Goal: Task Accomplishment & Management: Complete application form

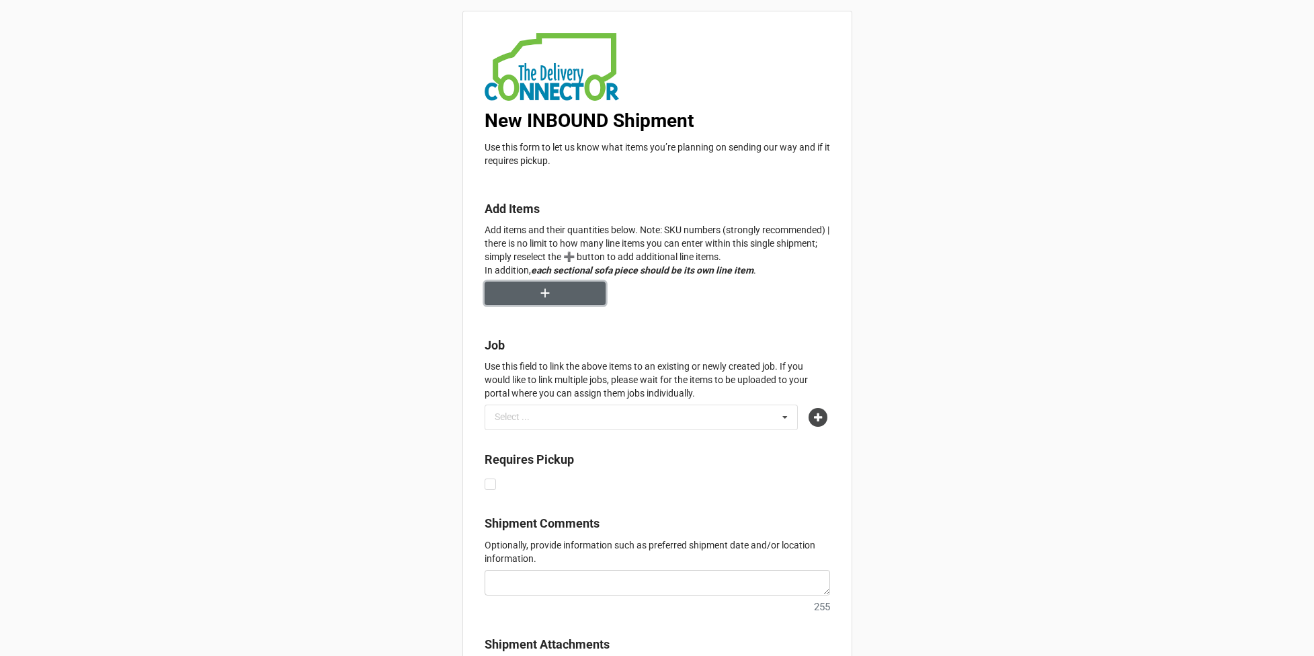
click at [550, 292] on button "button" at bounding box center [545, 294] width 121 height 24
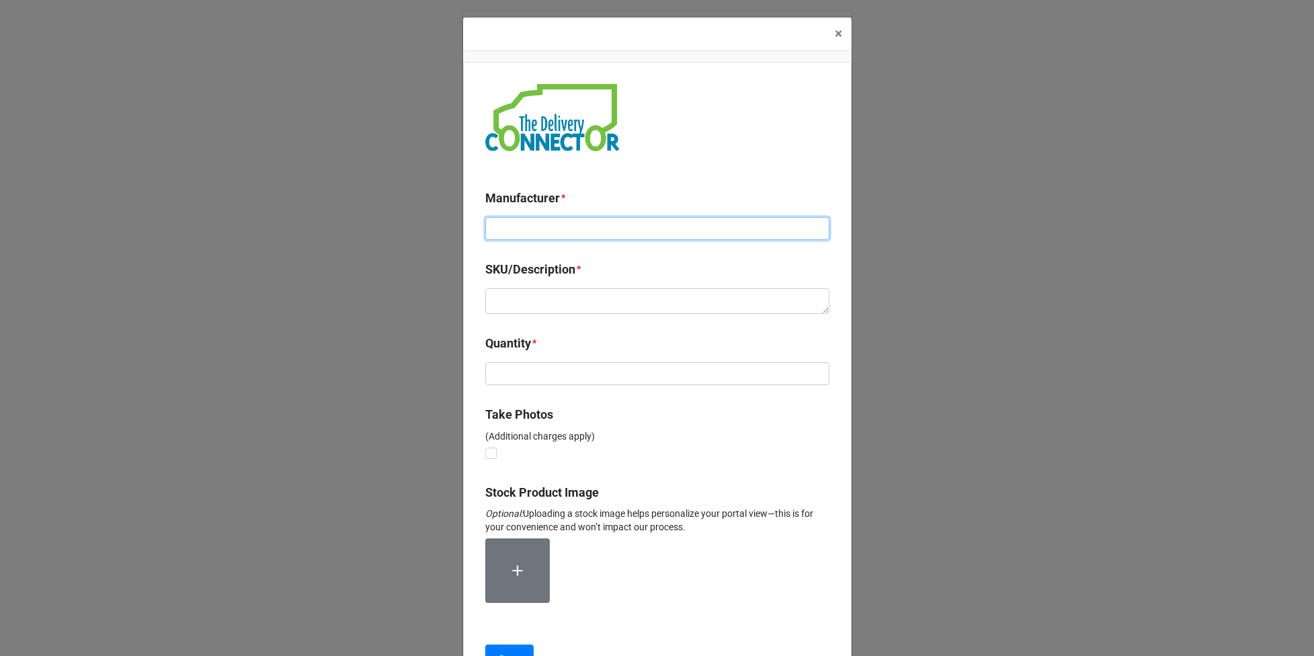
click at [544, 225] on input at bounding box center [657, 228] width 344 height 23
type input "Four Hands"
paste textarea "236142- 002.00 ZIGGY FLOOR LAMP-BASE-HAMMERED SMOK"
type textarea "x"
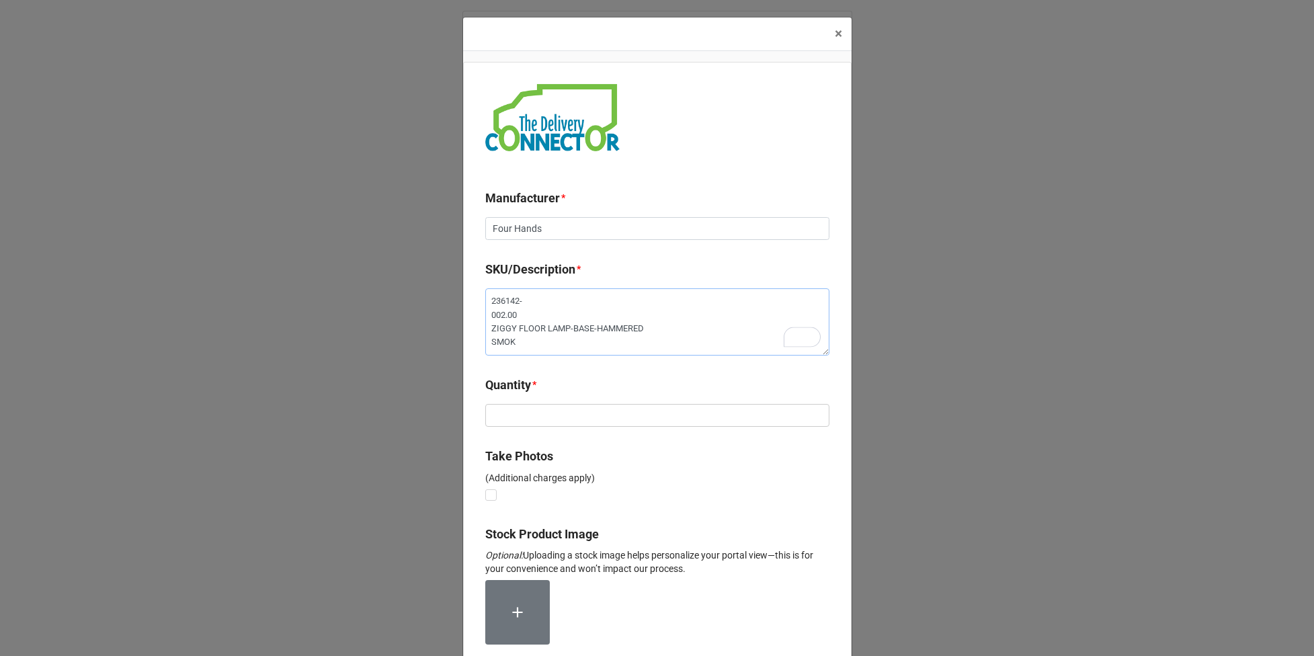
click at [487, 315] on textarea "236142- 002.00 ZIGGY FLOOR LAMP-BASE-HAMMERED SMOK" at bounding box center [657, 321] width 344 height 67
type textarea "236142-002.00 ZIGGY FLOOR LAMP-BASE-HAMMERED SMOK"
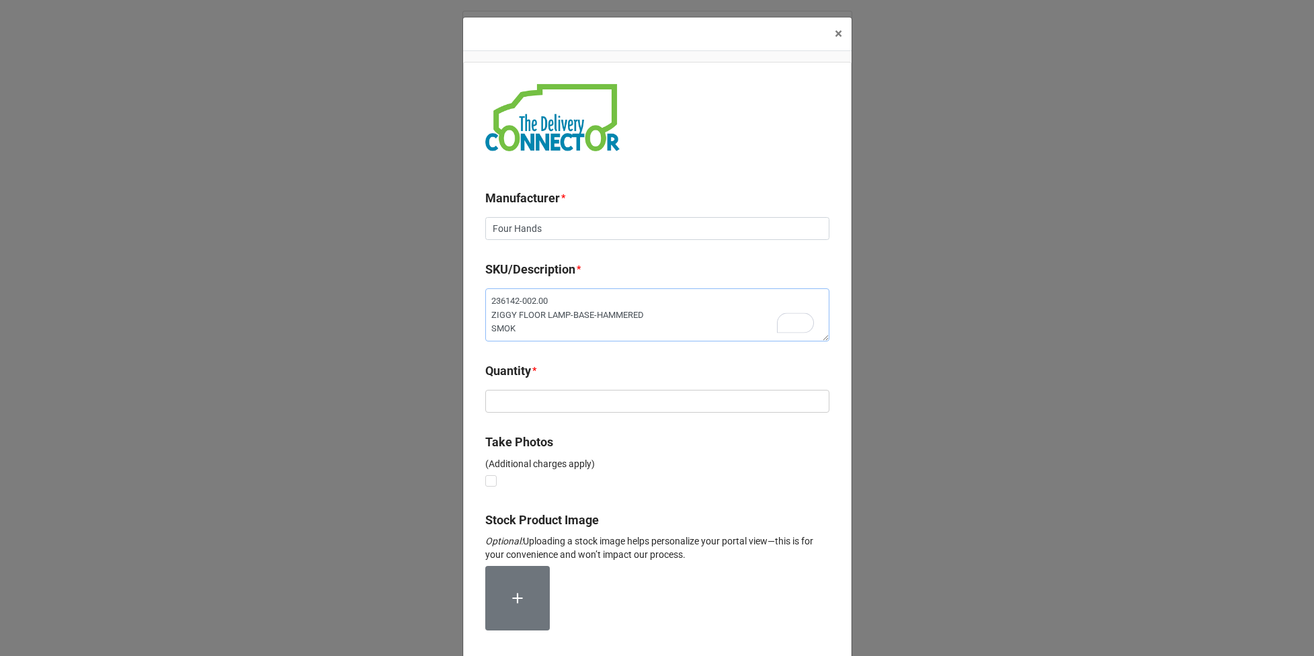
click at [489, 329] on textarea "236142-002.00 ZIGGY FLOOR LAMP-BASE-HAMMERED SMOK" at bounding box center [657, 314] width 344 height 53
type textarea "x"
type textarea "236142-002.00 ZIGGY FLOOR LAMP-BASE-HAMMEREDSMOK"
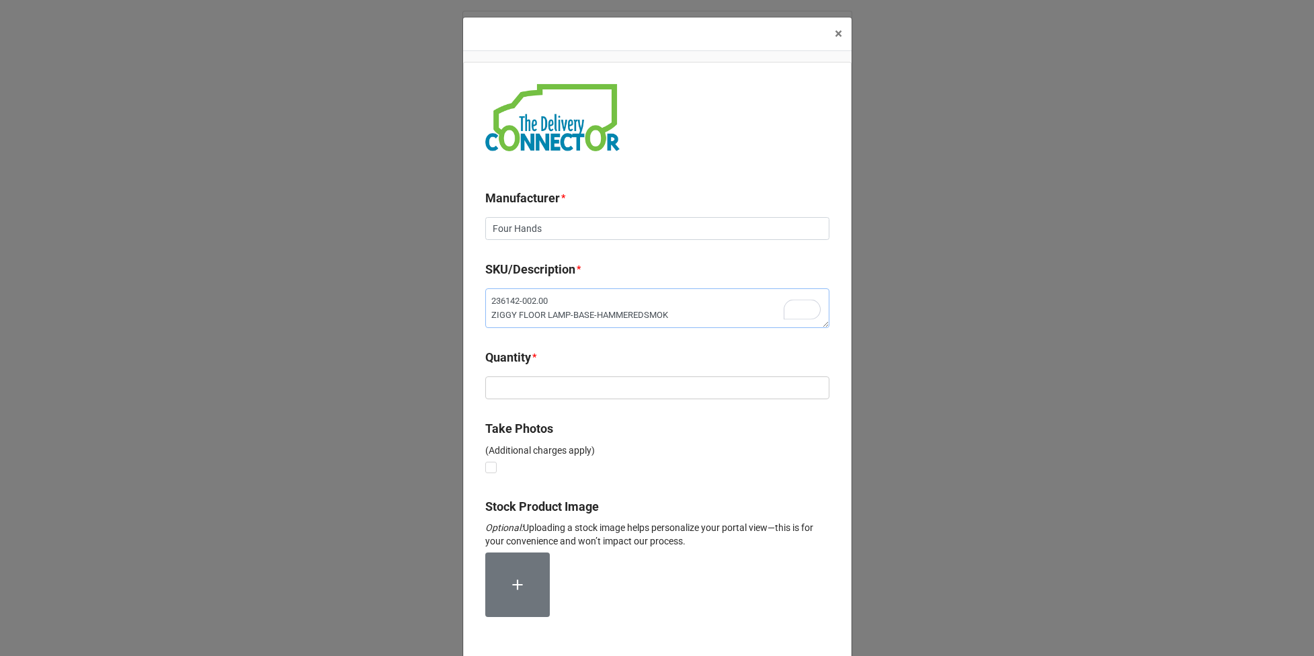
type textarea "x"
type textarea "236142-002.00 ZIGGY FLOOR LAMP-BASE-HAMMERED SMOK"
click at [549, 388] on input "text" at bounding box center [657, 387] width 344 height 23
type textarea "x"
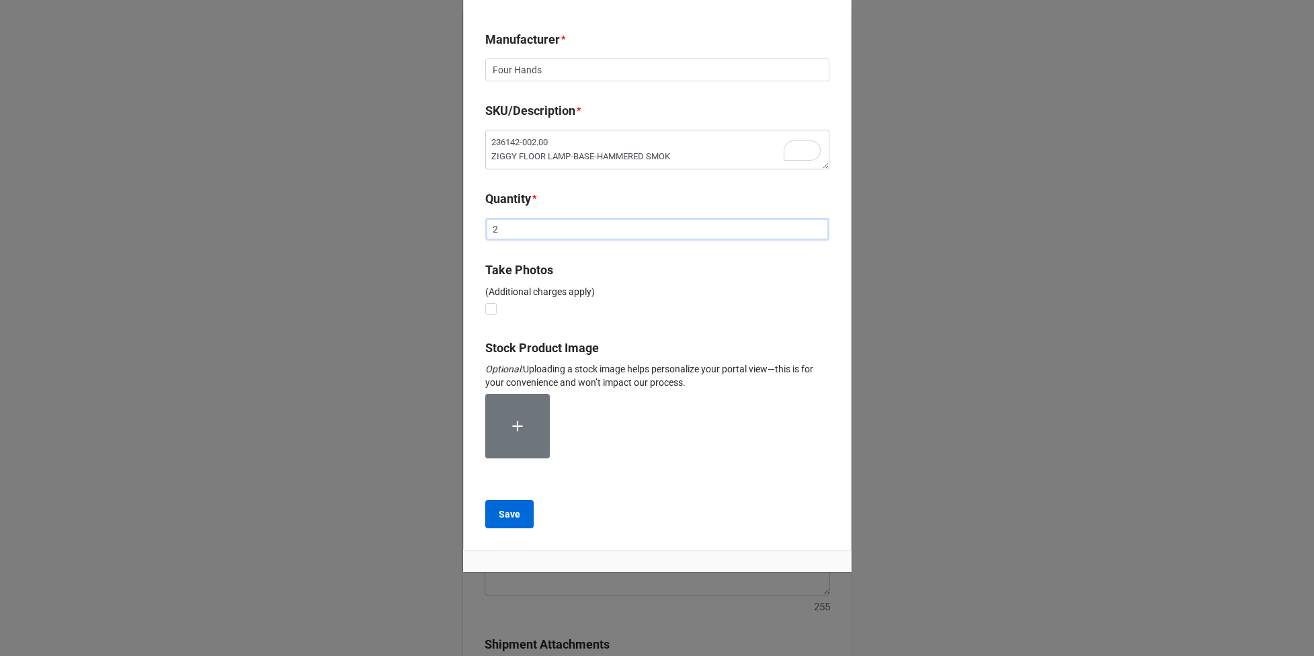
type input "2"
click at [516, 510] on b "Save" at bounding box center [510, 515] width 22 height 14
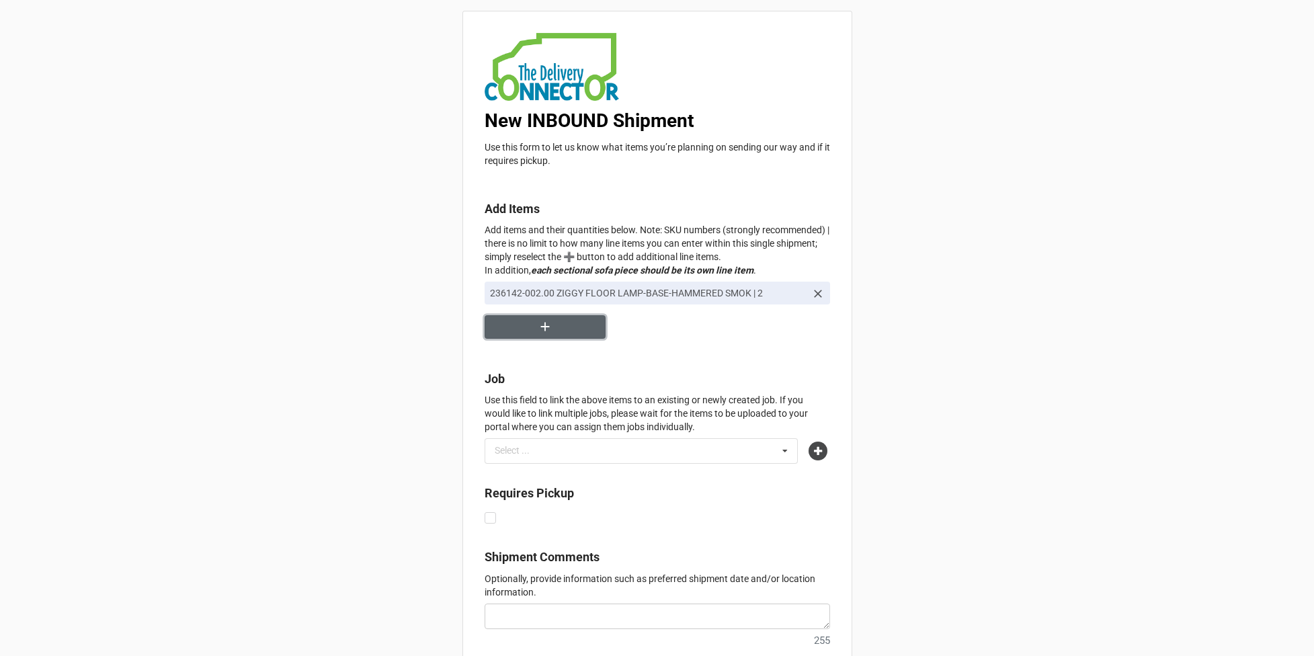
click at [545, 328] on icon "button" at bounding box center [545, 326] width 15 height 15
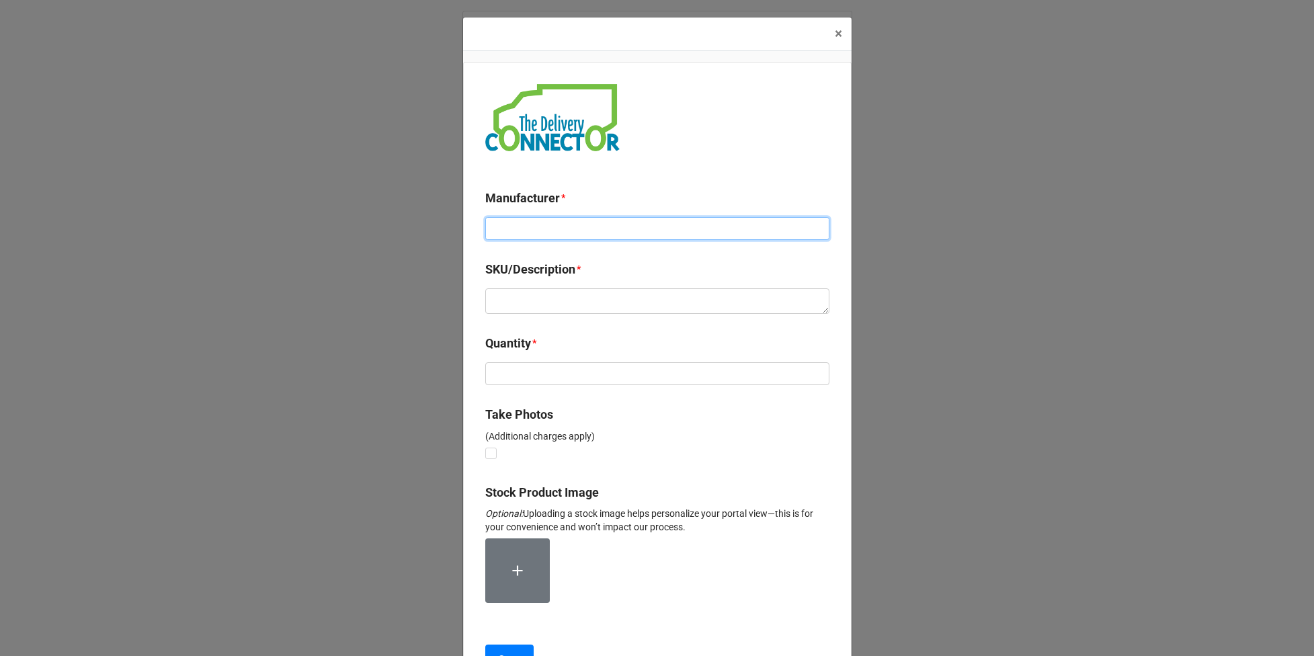
click at [555, 233] on input at bounding box center [657, 228] width 344 height 23
type input "Four Hands"
paste textarea "233519- 016.00 [GEOGRAPHIC_DATA]-[PERSON_NAME] WHEAT-COUNTER"
type textarea "x"
type textarea "233519- 016.00 [GEOGRAPHIC_DATA]-[PERSON_NAME] WHEAT-COUNTER"
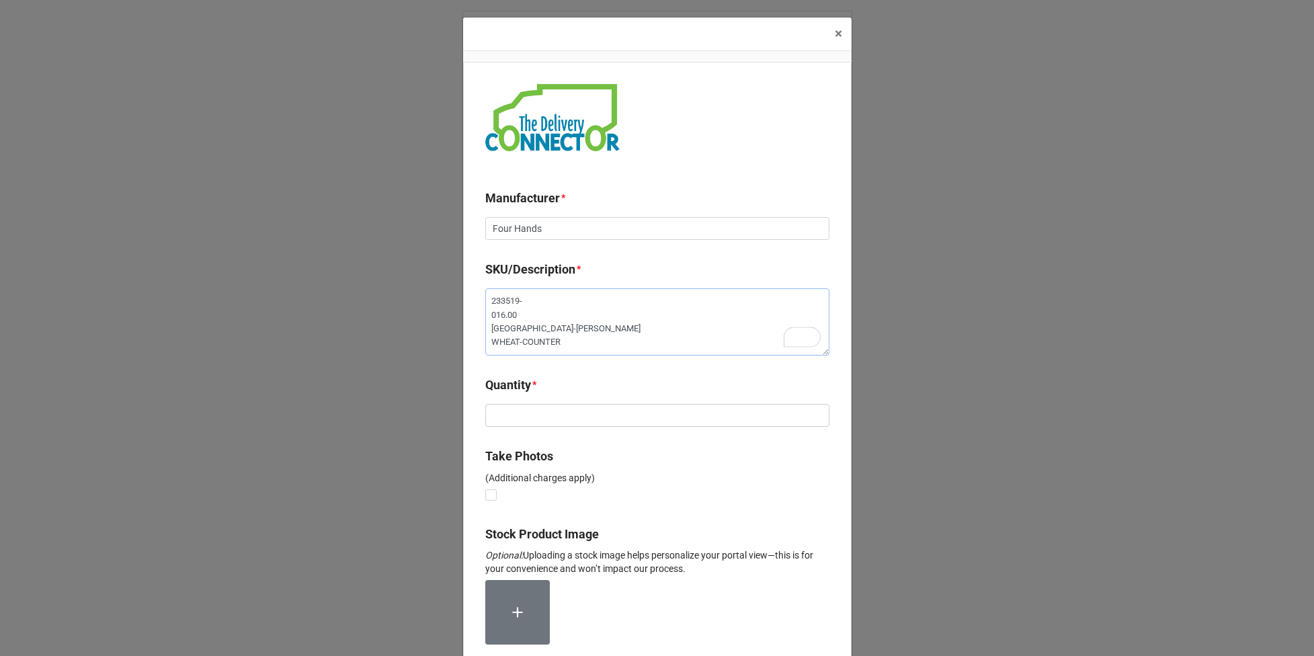
click at [487, 316] on textarea "233519- 016.00 [GEOGRAPHIC_DATA]-[PERSON_NAME] WHEAT-COUNTER" at bounding box center [657, 321] width 344 height 67
type textarea "x"
type textarea "233519-016.00 [GEOGRAPHIC_DATA]-[PERSON_NAME] WHEAT-COUNTER"
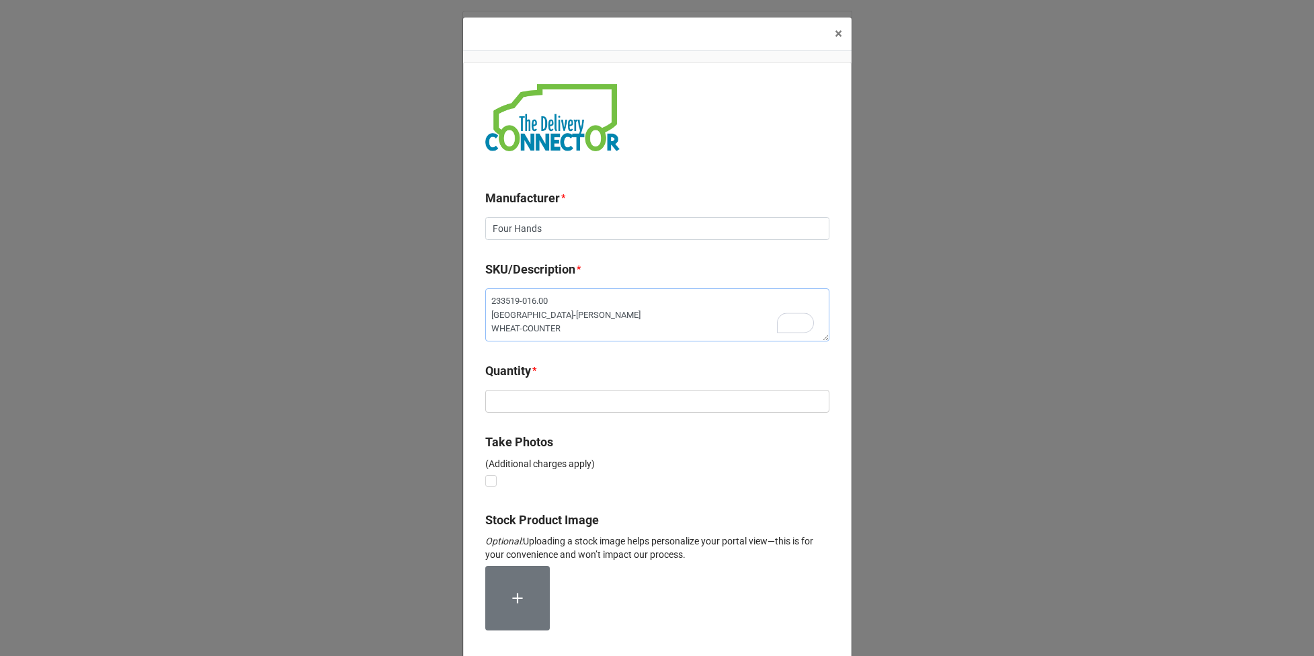
click at [488, 328] on textarea "233519-016.00 [GEOGRAPHIC_DATA]-[PERSON_NAME] WHEAT-COUNTER" at bounding box center [657, 314] width 344 height 53
type textarea "x"
type textarea "233519-016.00 [GEOGRAPHIC_DATA]-[GEOGRAPHIC_DATA]-COUNTER"
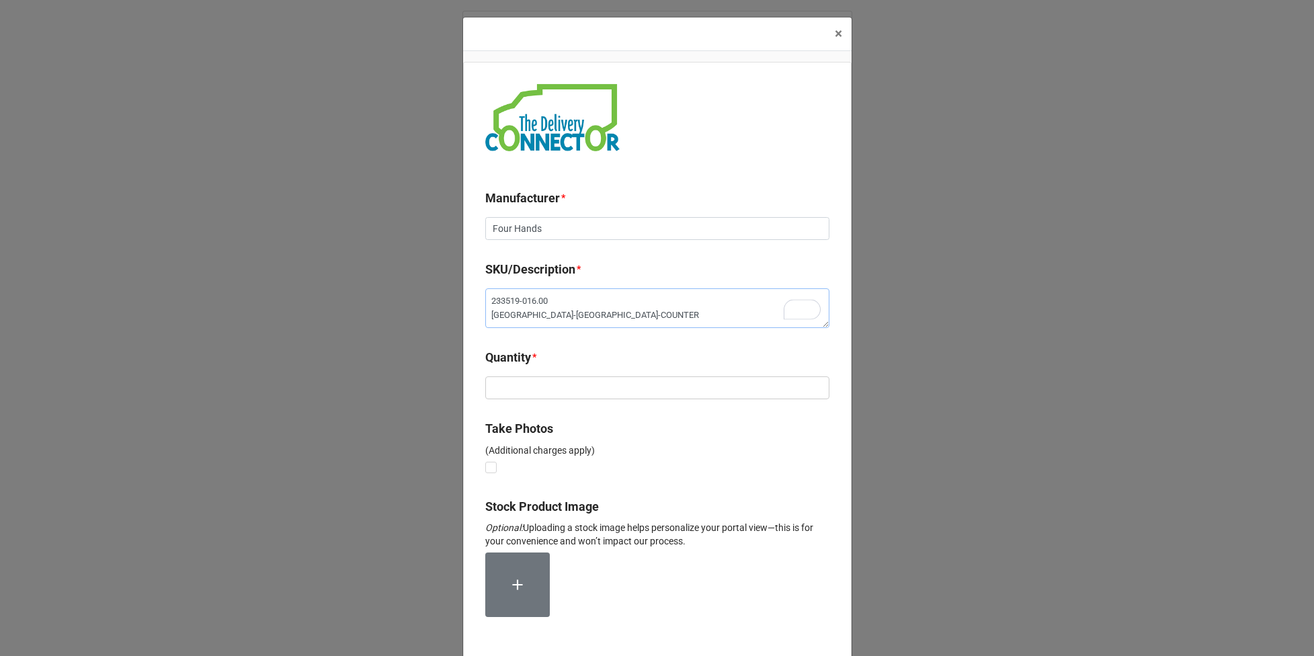
type textarea "x"
type textarea "233519-016.00 [GEOGRAPHIC_DATA]-[PERSON_NAME] WHEAT-COUNTER"
click at [521, 387] on input "text" at bounding box center [657, 387] width 344 height 23
type textarea "x"
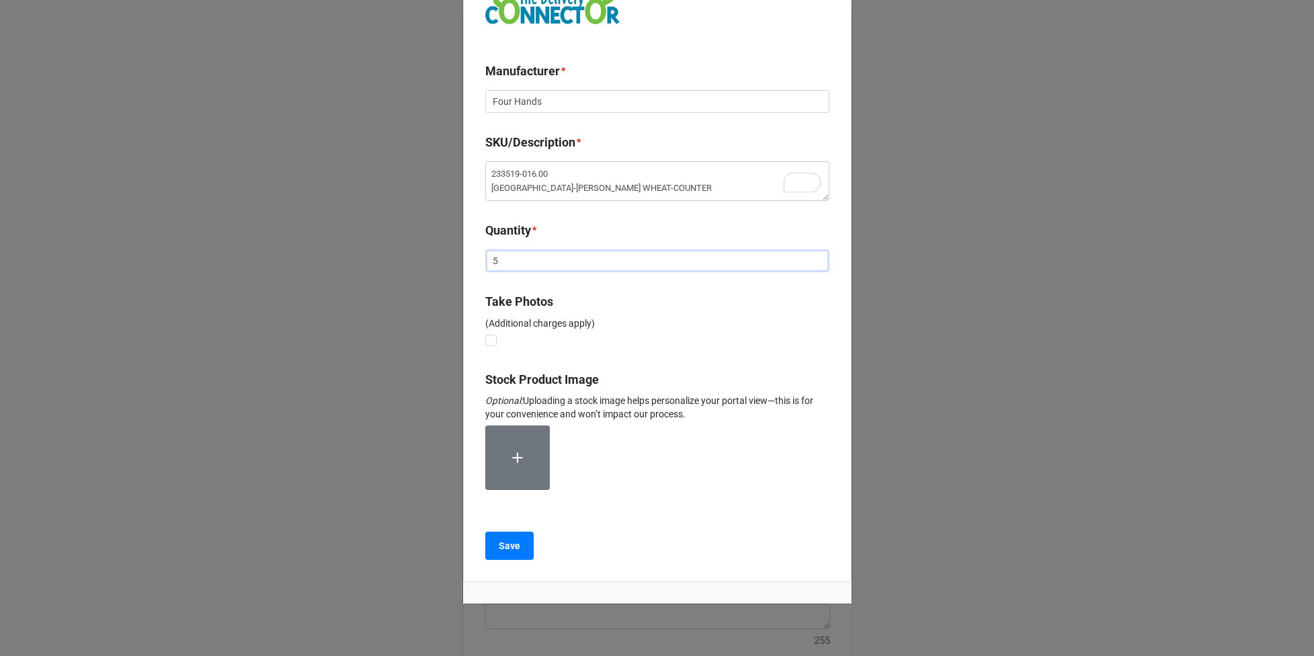
scroll to position [145, 0]
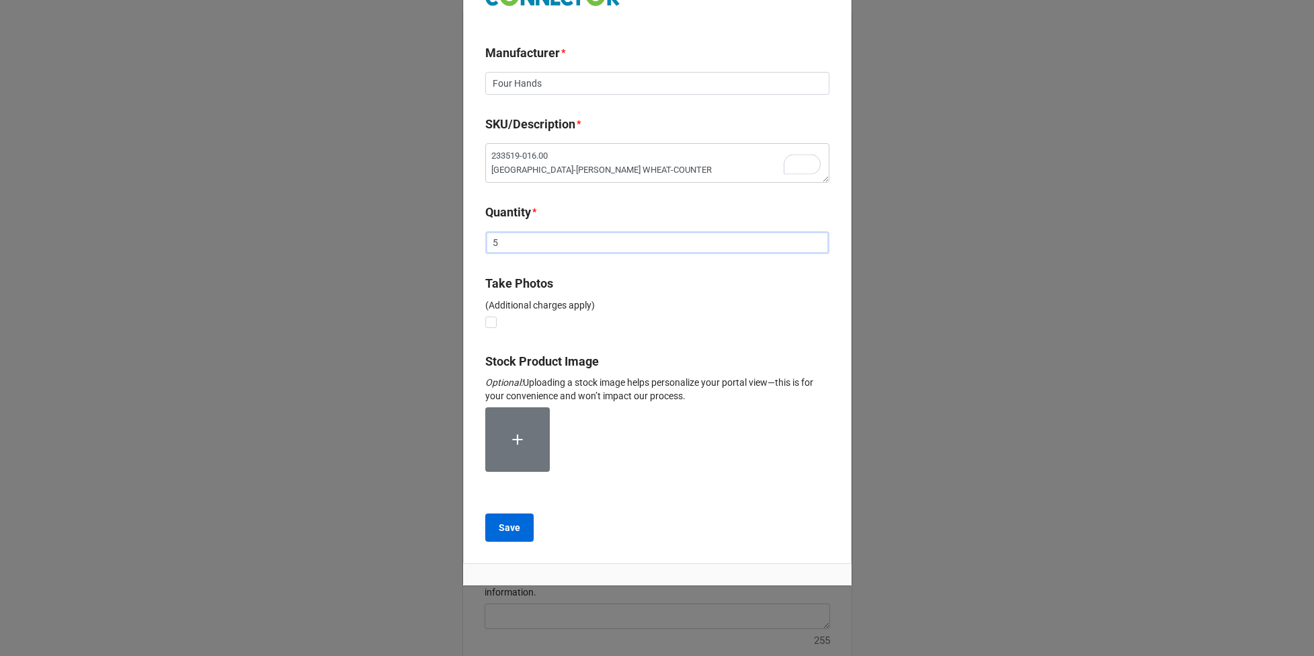
type input "5"
click at [508, 527] on b "Save" at bounding box center [510, 528] width 22 height 14
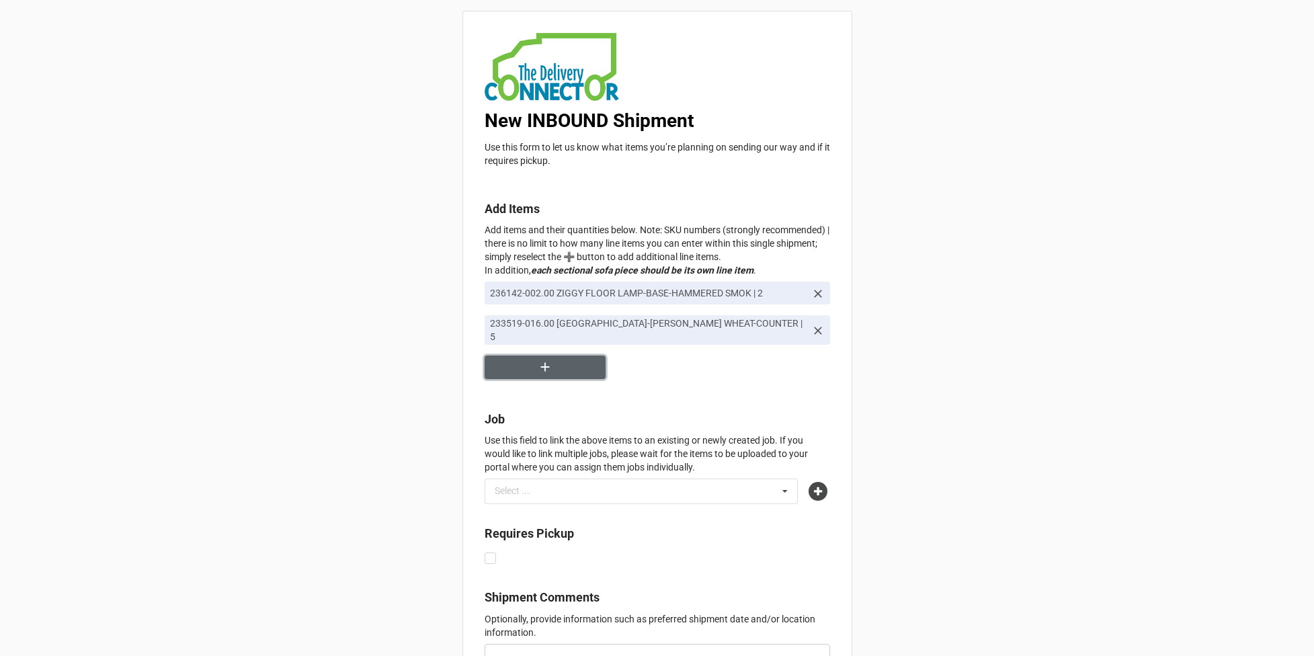
click at [542, 363] on icon "button" at bounding box center [544, 367] width 9 height 9
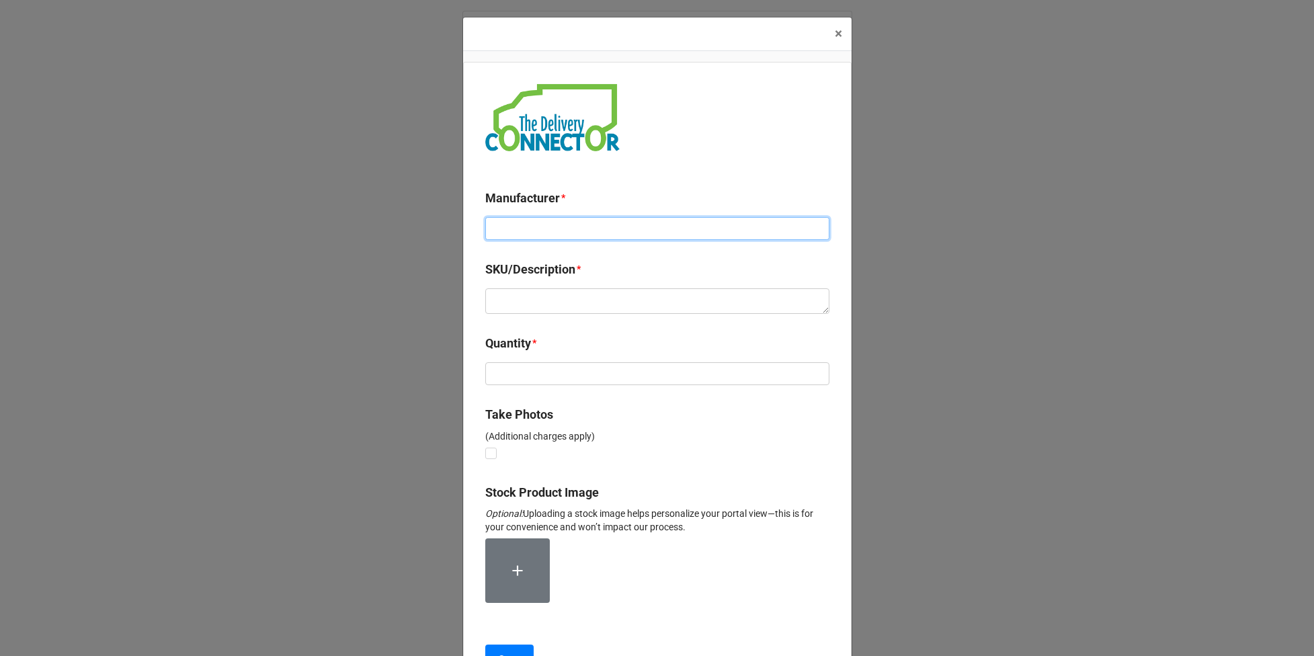
click at [520, 231] on input at bounding box center [657, 228] width 344 height 23
type input "Four Hands"
paste textarea "228346- [PERSON_NAME] DRUM COFFEE TABLE-AMBER OAK R"
type textarea "x"
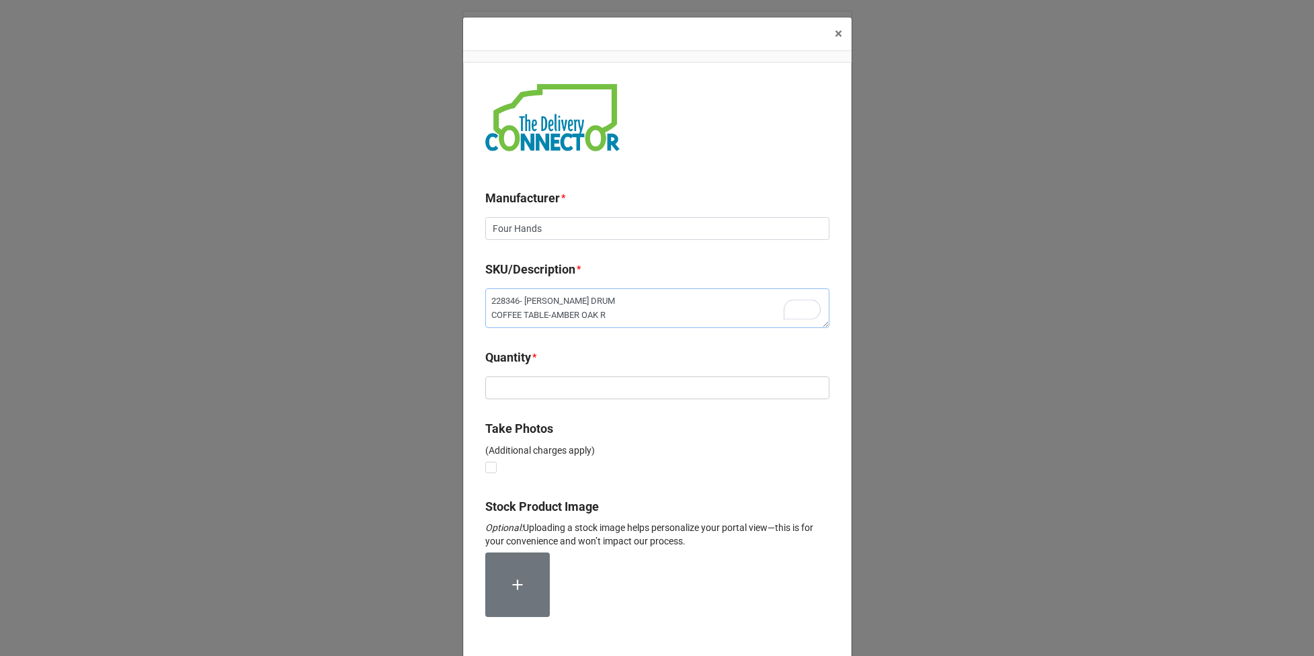
type textarea "228346- [PERSON_NAME] DRUM COFFEE TABLE-AMBER OAK R"
click at [524, 300] on textarea "228346- [PERSON_NAME] DRUM COFFEE TABLE-AMBER OAK R" at bounding box center [657, 308] width 344 height 40
type textarea "x"
type textarea "228346-0 [PERSON_NAME] DRUM COFFEE TABLE-AMBER OAK R"
type textarea "x"
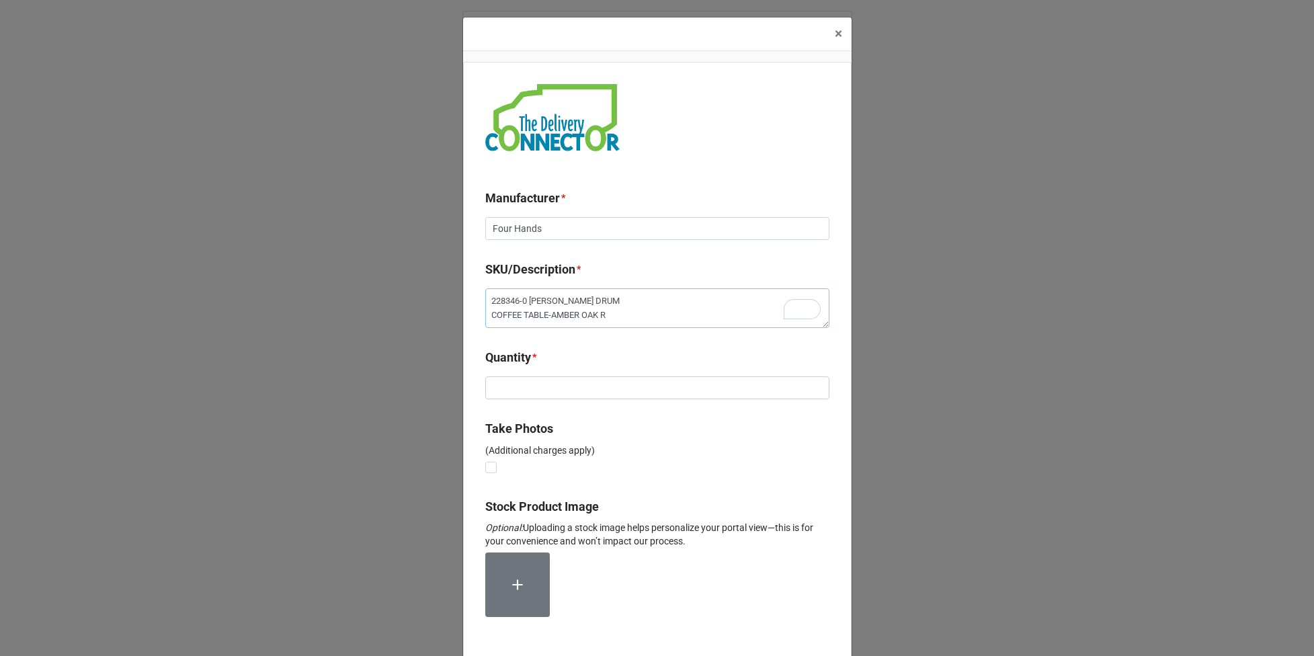
type textarea "228346-00 [PERSON_NAME] DRUM COFFEE TABLE-AMBER OAK R"
type textarea "x"
type textarea "228346-00. [PERSON_NAME] DRUM COFFEE TABLE-AMBER OAK R"
type textarea "x"
type textarea "228346-00.2 [PERSON_NAME] DRUM COFFEE TABLE-AMBER OAK R"
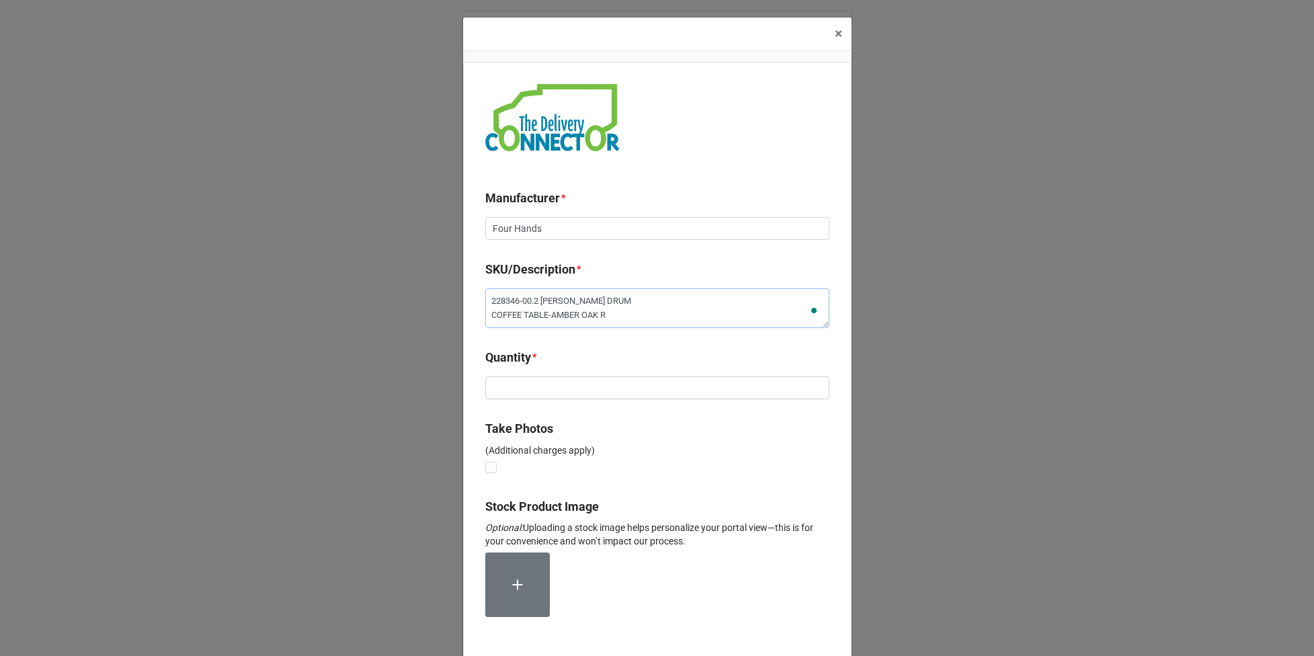
type textarea "x"
type textarea "228346-00.20 [PERSON_NAME] DRUM COFFEE TABLE-AMBER OAK R"
type textarea "x"
type textarea "228346-00.200 [PERSON_NAME] DRUM COFFEE TABLE-AMBER OAK R"
click at [538, 300] on textarea "228346-00.200 [PERSON_NAME] DRUM COFFEE TABLE-AMBER OAK R" at bounding box center [657, 308] width 344 height 40
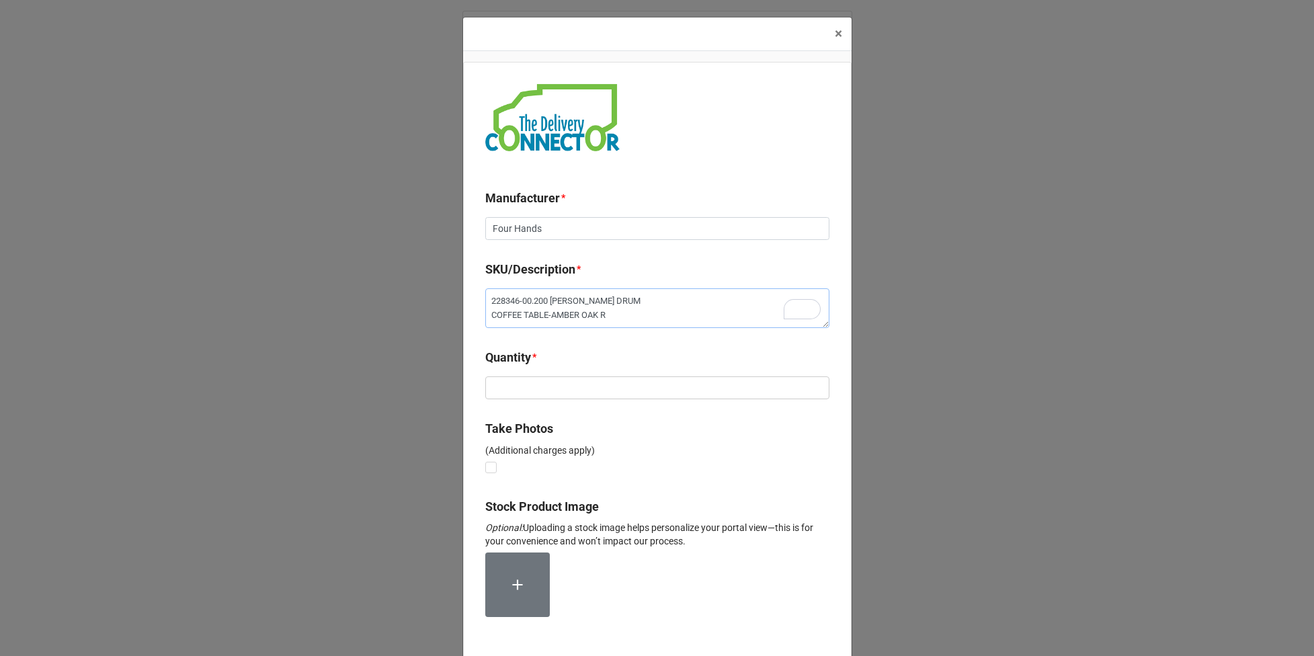
type textarea "x"
type textarea "228346-00200 [PERSON_NAME] DRUM COFFEE TABLE-AMBER OAK R"
type textarea "x"
type textarea "228346-002.00 [PERSON_NAME] DRUM COFFEE TABLE-AMBER OAK R"
click at [486, 315] on textarea "228346-002.00 [PERSON_NAME] DRUM COFFEE TABLE-AMBER OAK R" at bounding box center [657, 308] width 344 height 40
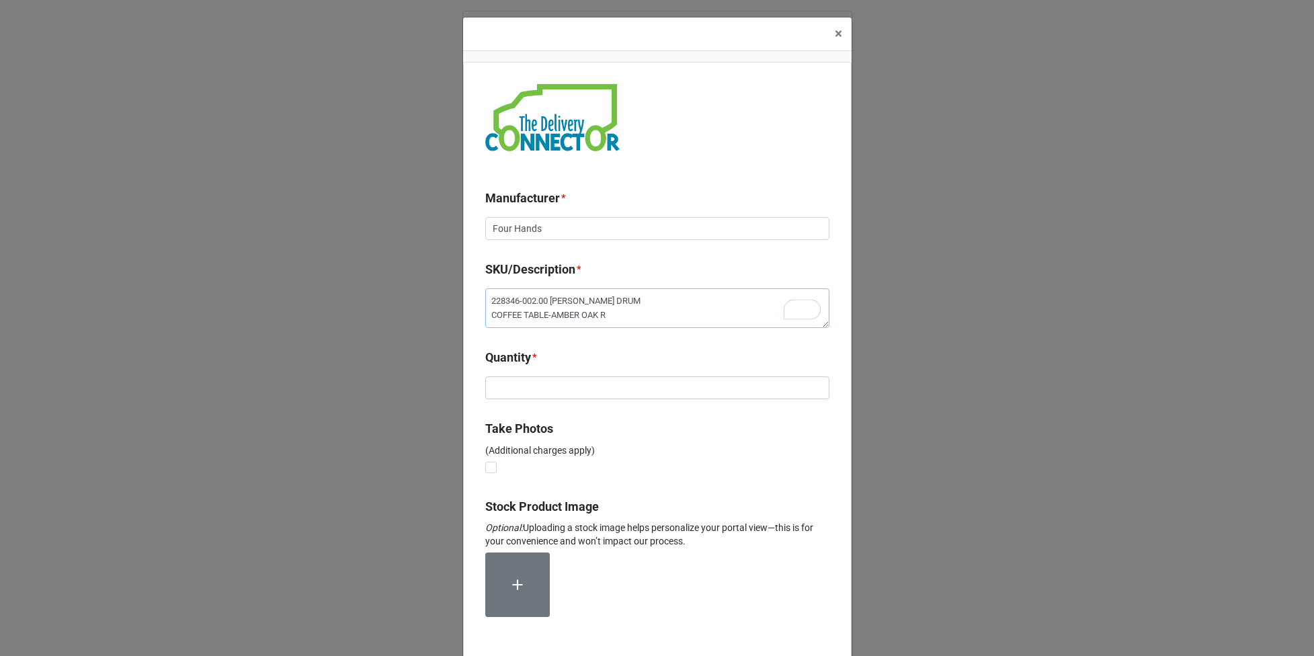
type textarea "x"
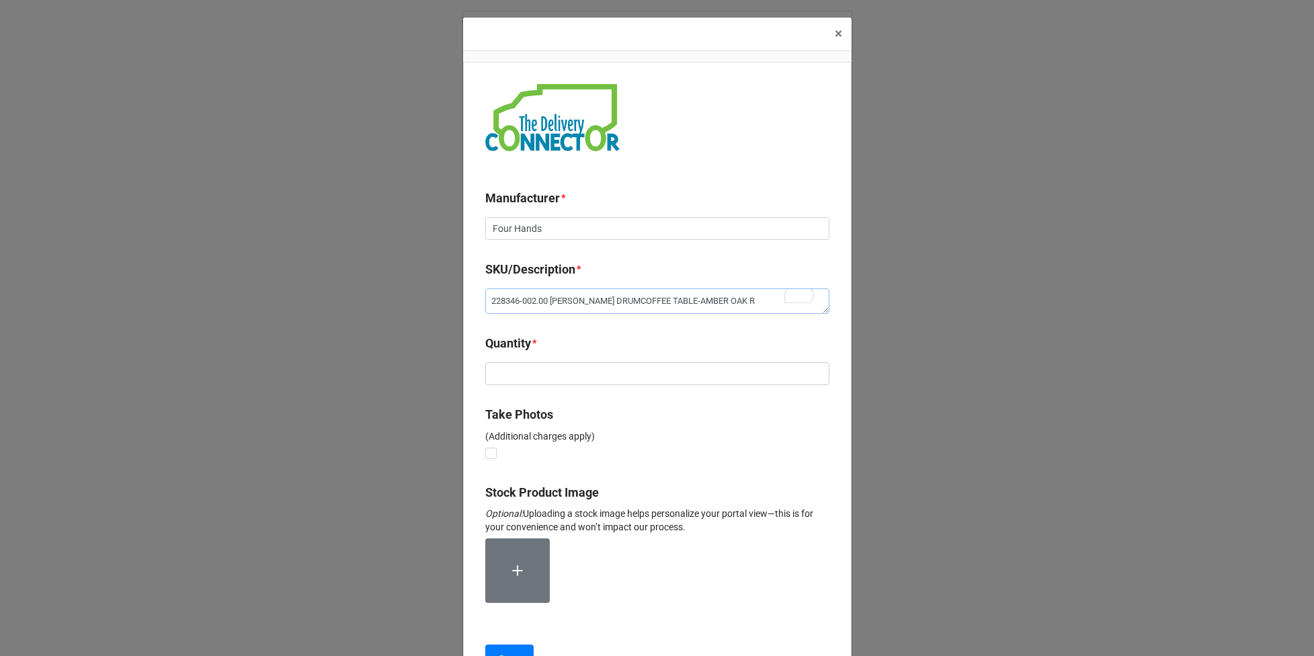
type textarea "228346-002.00 [PERSON_NAME] DRUMCOFFEE TABLE-AMBER OAK R"
click at [614, 300] on textarea "228346-002.00 [PERSON_NAME] DRUMCOFFEE TABLE-AMBER OAK R" at bounding box center [657, 301] width 344 height 26
type textarea "x"
type textarea "228346-002.00 [PERSON_NAME] DRUM COFFEE TABLE-AMBER OAK R"
click at [583, 376] on input "text" at bounding box center [657, 373] width 344 height 23
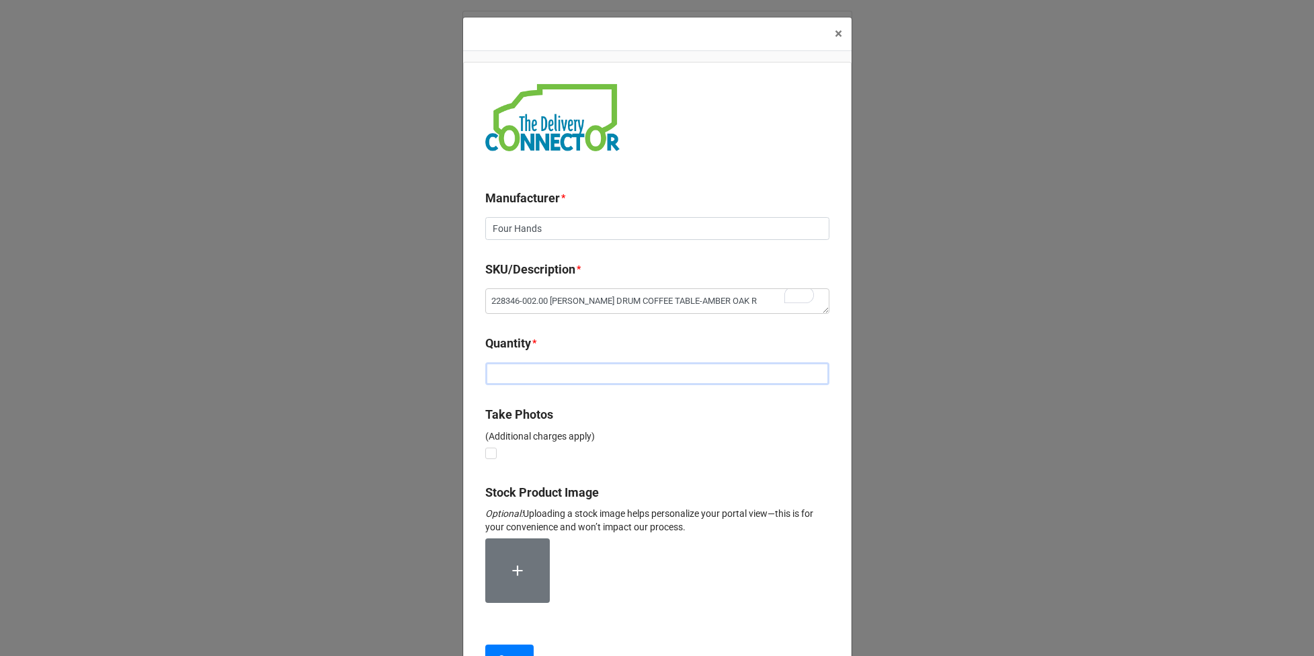
type textarea "x"
type input "1"
click at [835, 34] on span "×" at bounding box center [838, 34] width 7 height 16
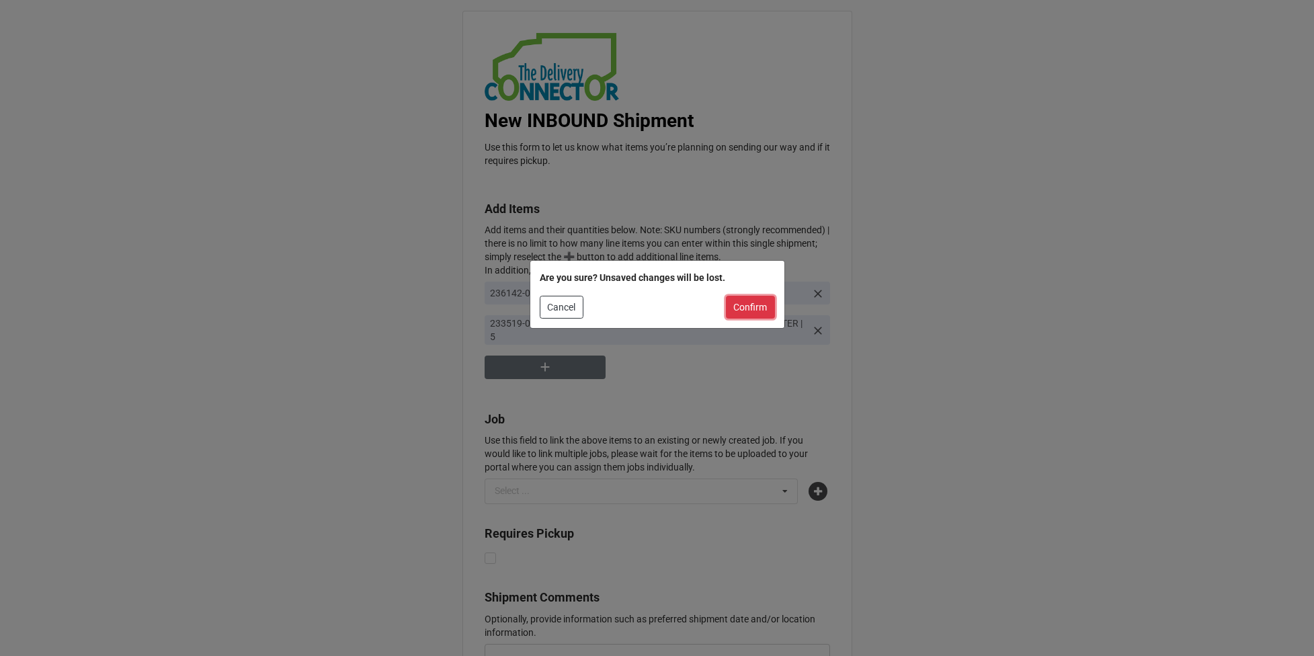
click at [760, 314] on button "Confirm" at bounding box center [750, 307] width 49 height 23
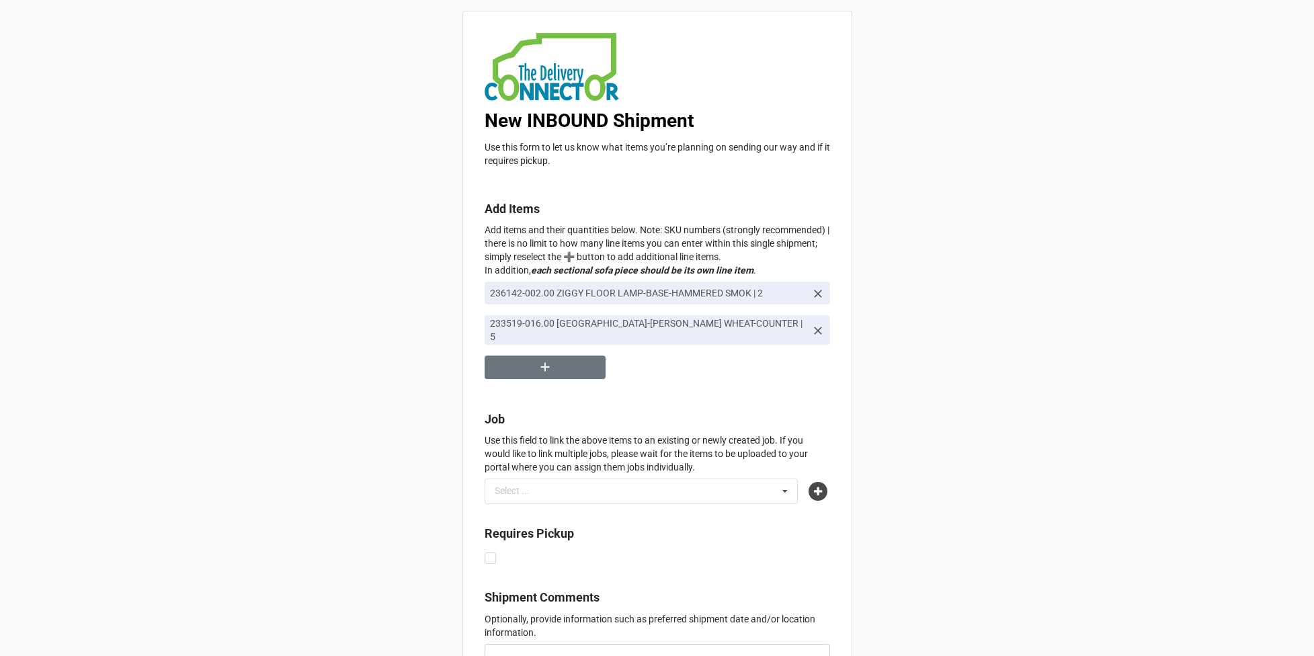
click at [817, 291] on icon at bounding box center [818, 294] width 8 height 8
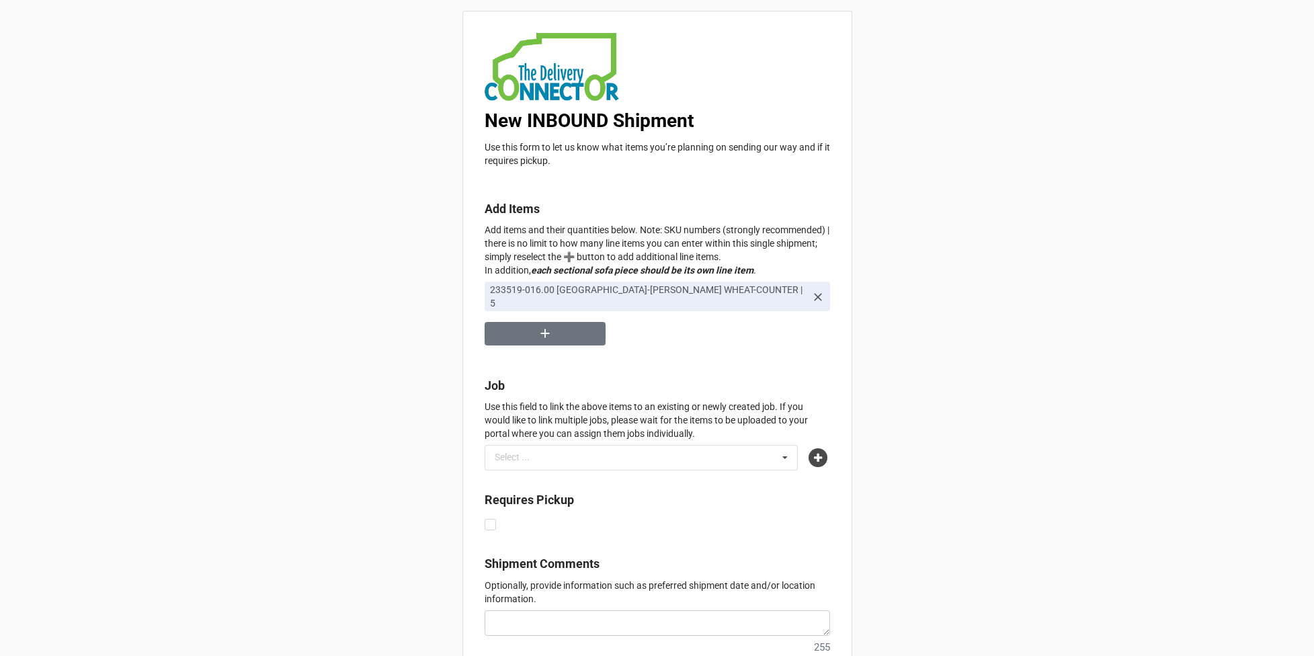
click at [814, 294] on icon at bounding box center [818, 297] width 8 height 8
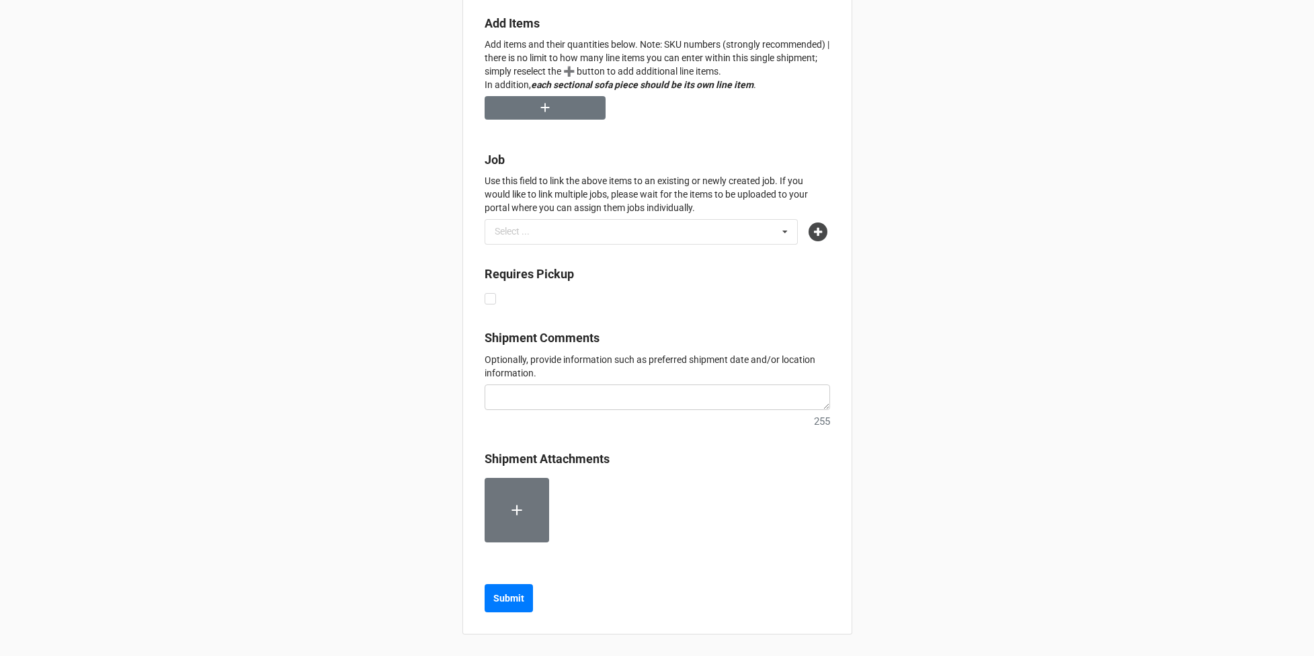
scroll to position [0, 0]
